Goal: Complete application form

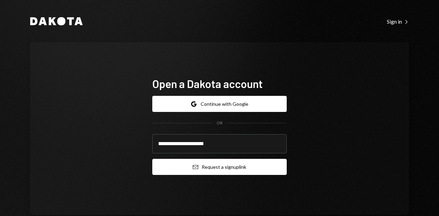
type input "**********"
click at [196, 164] on button "Email Request a sign up link" at bounding box center [219, 167] width 134 height 16
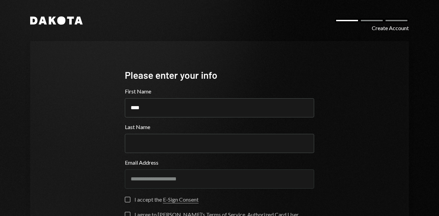
type input "****"
type input "*****"
type button "on"
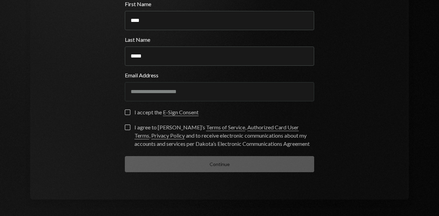
click at [125, 113] on button "on" at bounding box center [127, 112] width 5 height 5
click at [127, 128] on button "I agree to Dakota’s Terms of Service , Authorized Card User Terms , Privacy Pol…" at bounding box center [127, 127] width 5 height 5
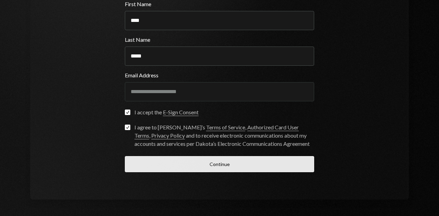
click at [222, 161] on button "Continue" at bounding box center [219, 164] width 189 height 16
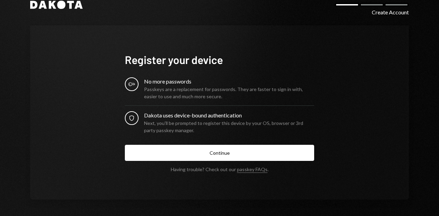
scroll to position [16, 0]
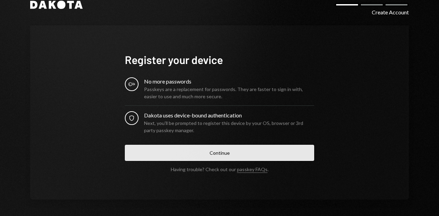
click at [205, 157] on button "Continue" at bounding box center [219, 153] width 189 height 16
click at [277, 153] on button "Continue" at bounding box center [219, 153] width 189 height 16
click at [247, 148] on button "Continue" at bounding box center [219, 153] width 189 height 16
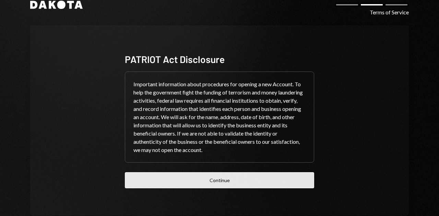
click at [206, 182] on button "Continue" at bounding box center [219, 180] width 189 height 16
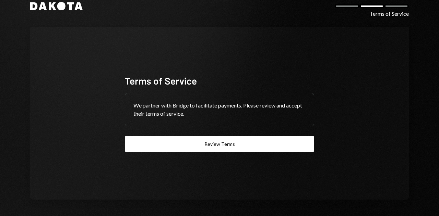
scroll to position [14, 0]
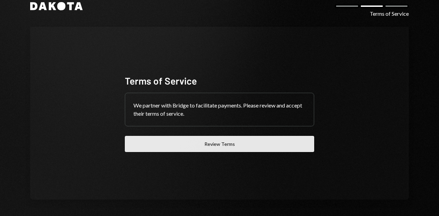
click at [207, 137] on button "Review Terms" at bounding box center [219, 144] width 189 height 16
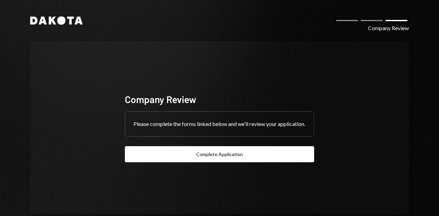
click at [209, 157] on button "Complete Application" at bounding box center [219, 154] width 189 height 16
